Goal: Answer question/provide support: Share knowledge or assist other users

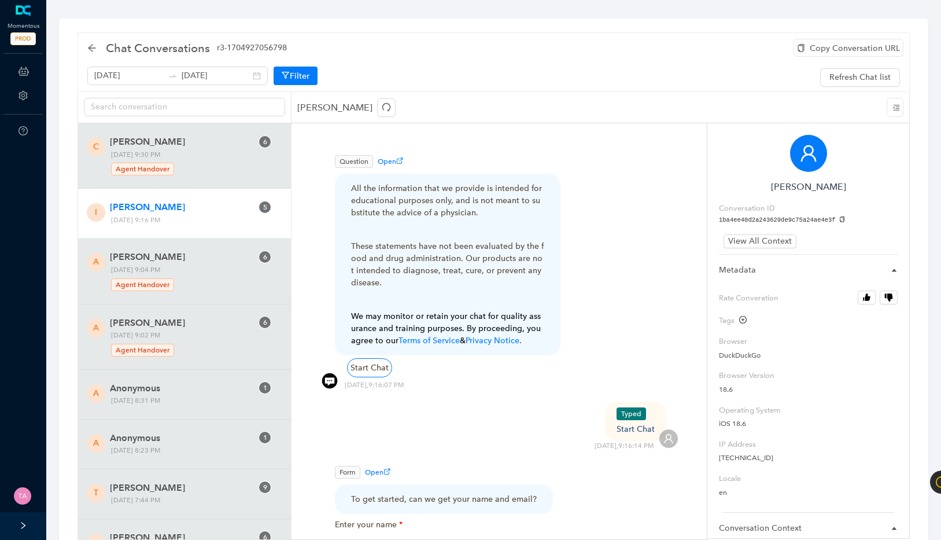
click at [420, 119] on div "Ian" at bounding box center [601, 107] width 619 height 31
click at [440, 81] on div "[DATE] [DATE] Filter Refresh Chat list" at bounding box center [493, 77] width 813 height 21
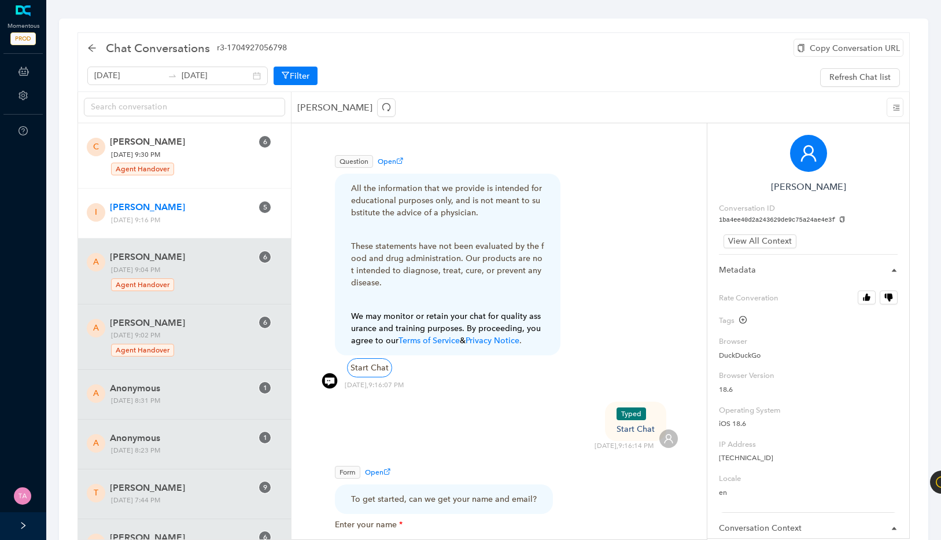
click at [224, 180] on div "C Claudia Bean 6 Friday, August 15, 2025 9:30 PM Agent Handover" at bounding box center [184, 155] width 213 height 65
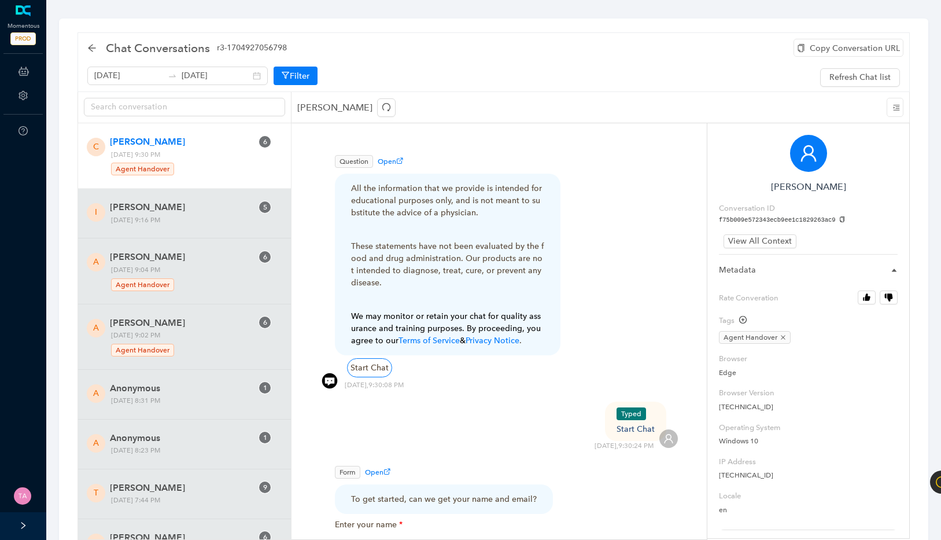
click at [16, 521] on div at bounding box center [23, 526] width 46 height 28
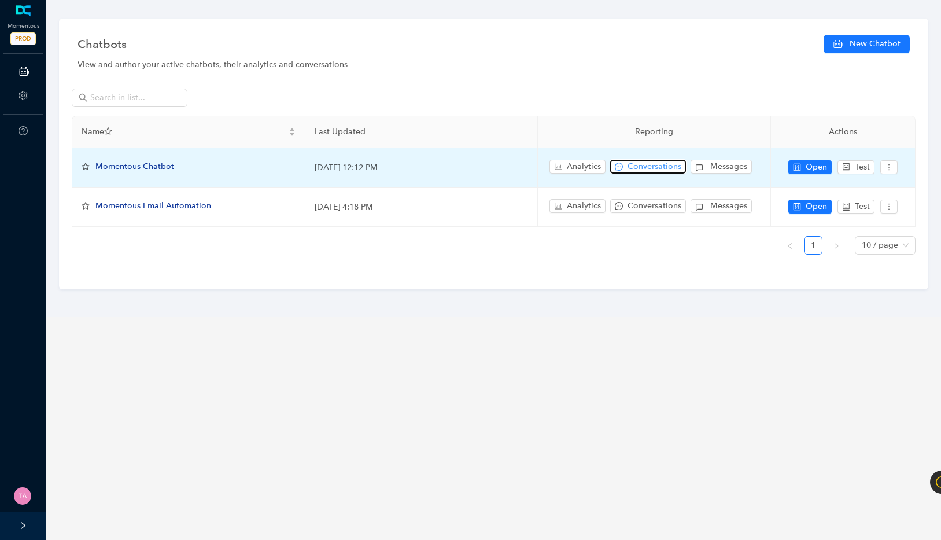
click at [658, 165] on span "Conversations" at bounding box center [655, 166] width 54 height 13
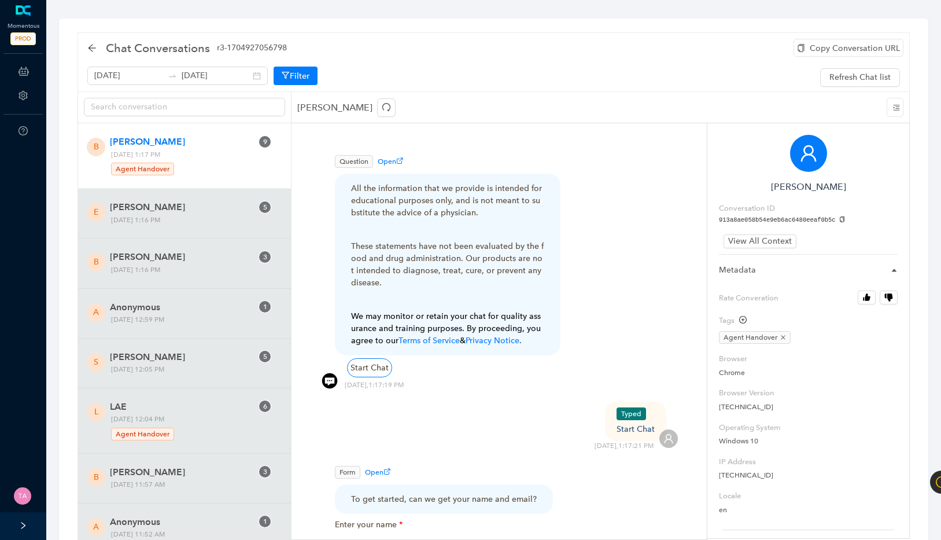
scroll to position [651, 0]
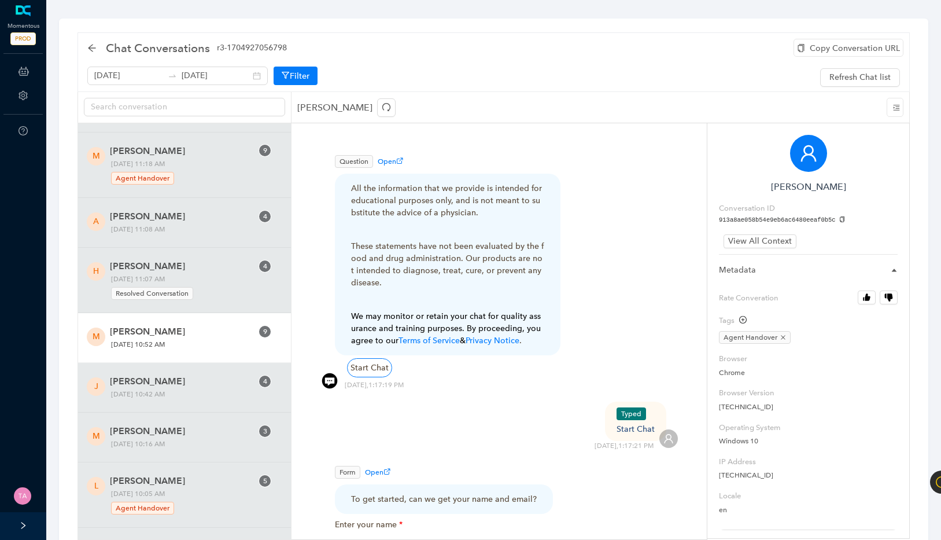
click at [200, 333] on span "MINDY MUELLER" at bounding box center [181, 332] width 142 height 14
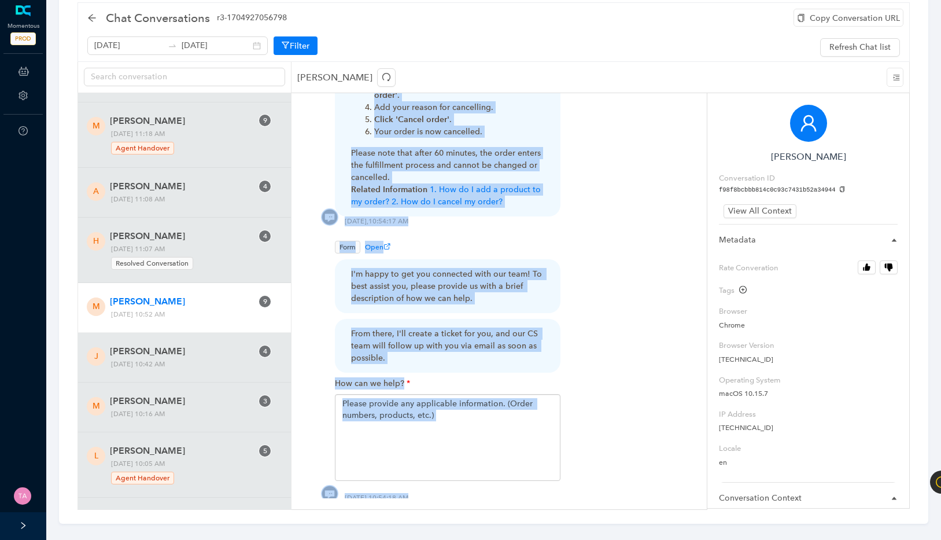
scroll to position [3353, 0]
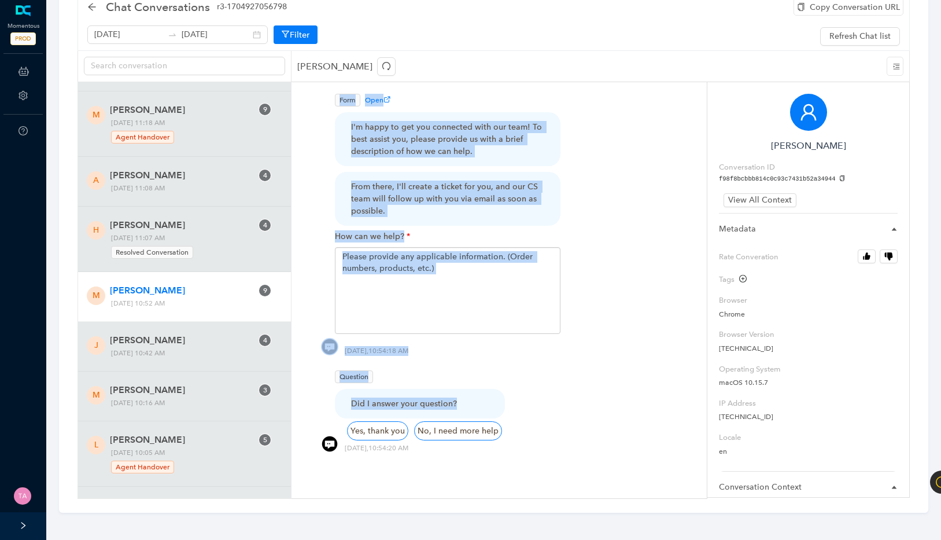
drag, startPoint x: 348, startPoint y: 189, endPoint x: 474, endPoint y: 397, distance: 243.5
copy div "All the information that we provide is intended for educational purposes only, …"
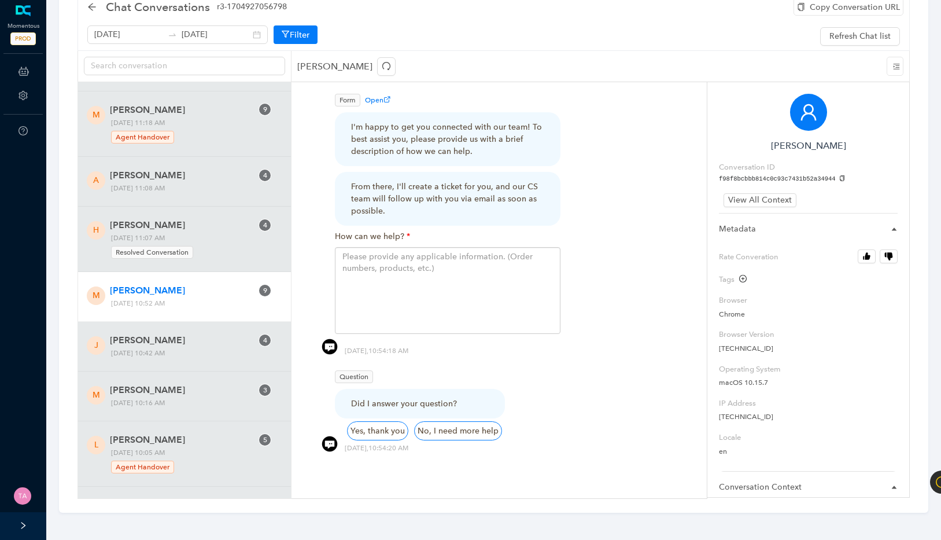
click at [500, 123] on div "I'm happy to get you connected with our team! To best assist you, please provid…" at bounding box center [447, 139] width 193 height 36
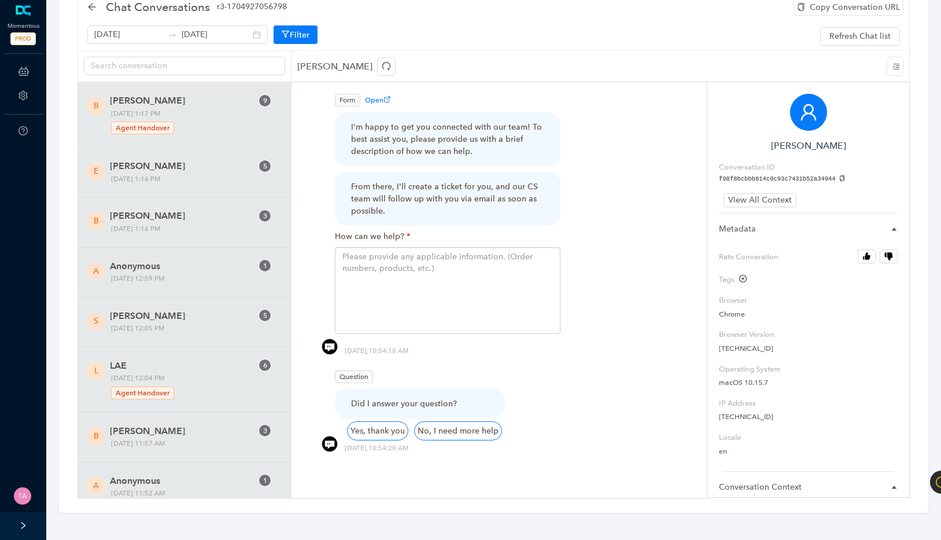
scroll to position [0, 0]
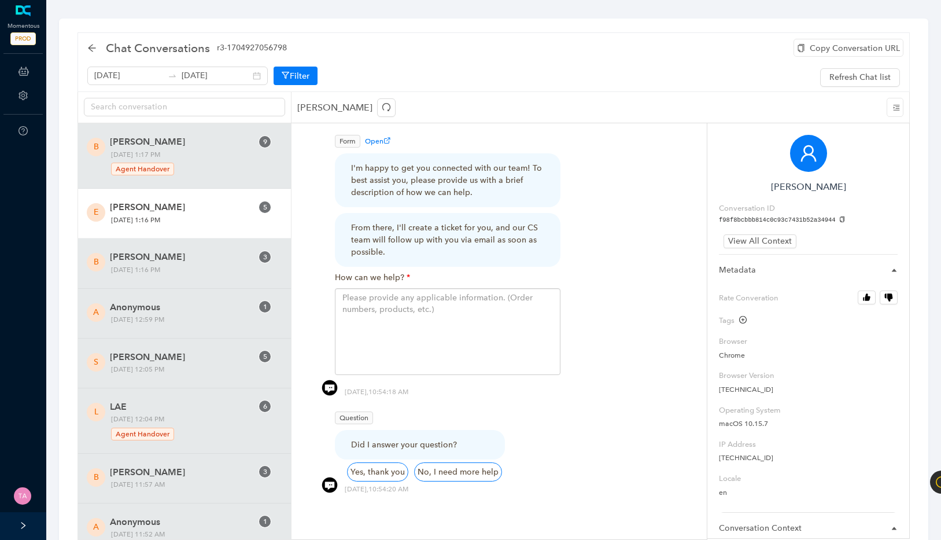
click at [194, 230] on div "E Eric Eisenberg 5 Sunday, August 17, 2025 1:16 PM" at bounding box center [184, 214] width 213 height 50
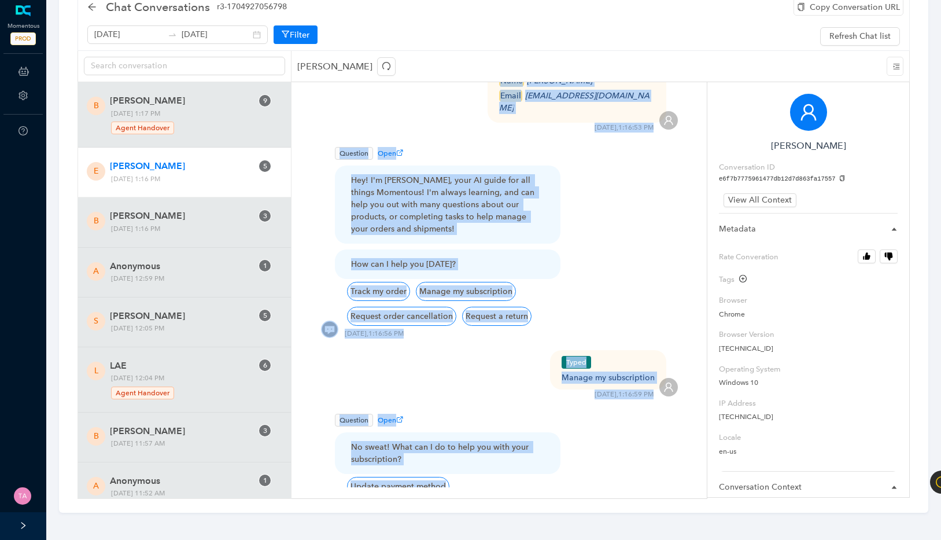
scroll to position [959, 0]
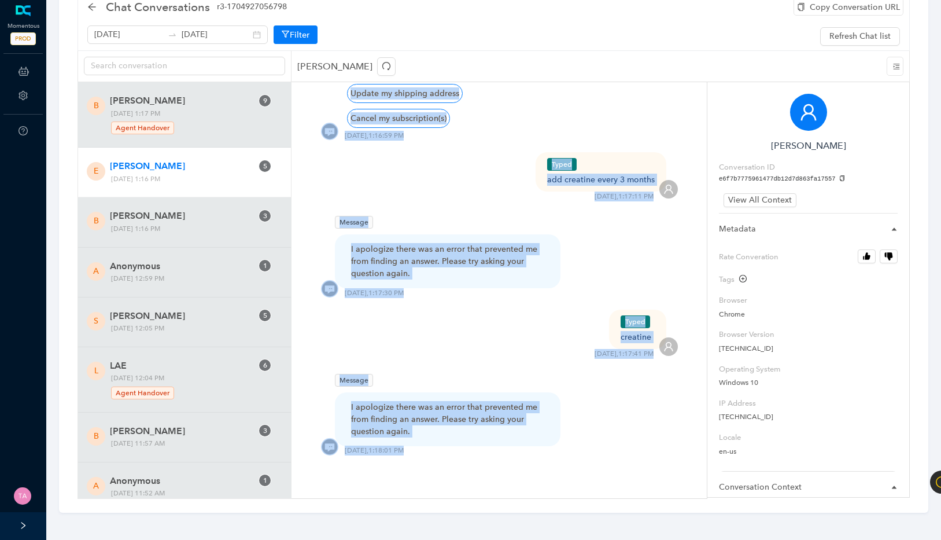
drag, startPoint x: 348, startPoint y: 142, endPoint x: 441, endPoint y: 440, distance: 312.2
copy div "All the information that we provide is intended for educational purposes only, …"
